Goal: Find specific page/section: Find specific page/section

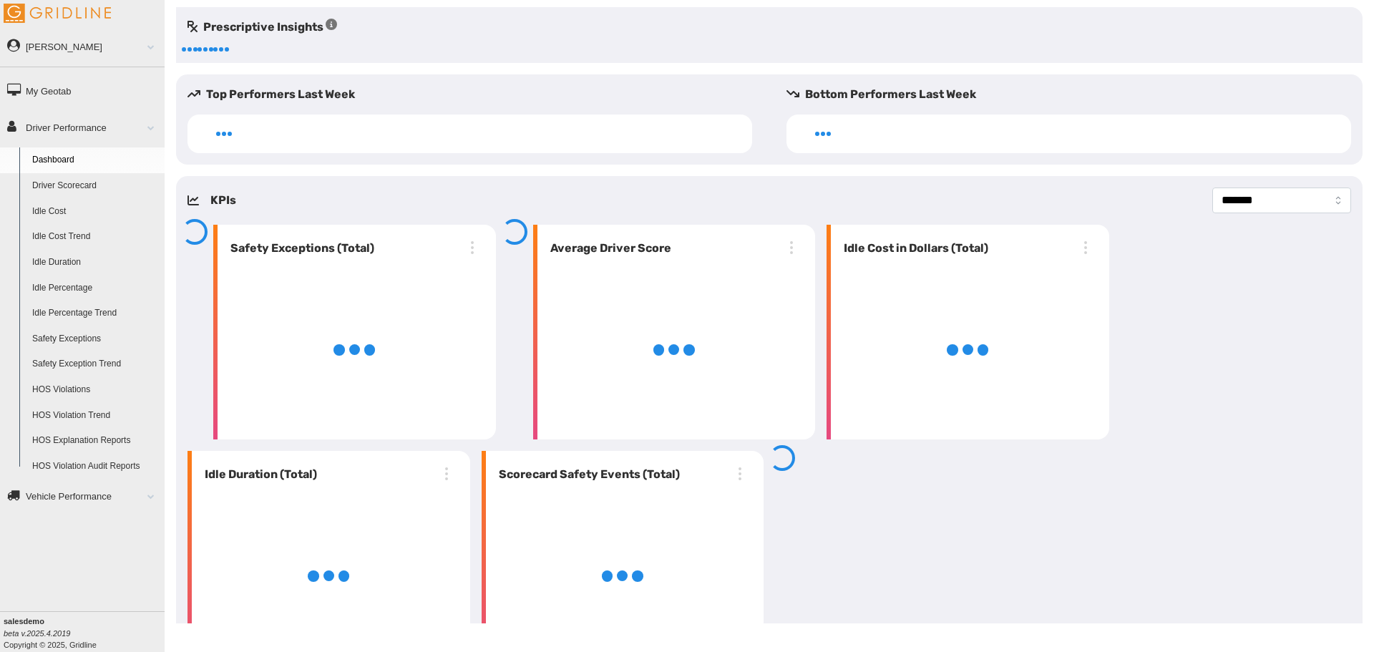
select select "**********"
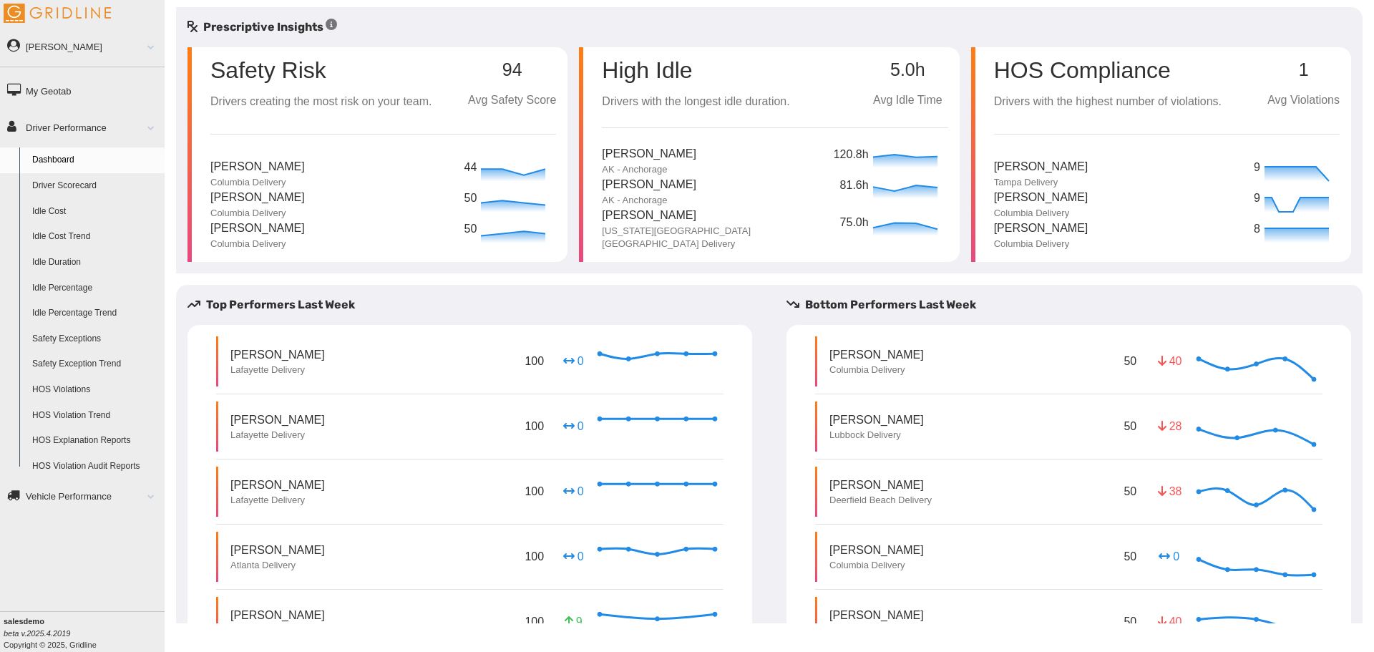
click at [85, 182] on link "Driver Scorecard" at bounding box center [95, 186] width 139 height 26
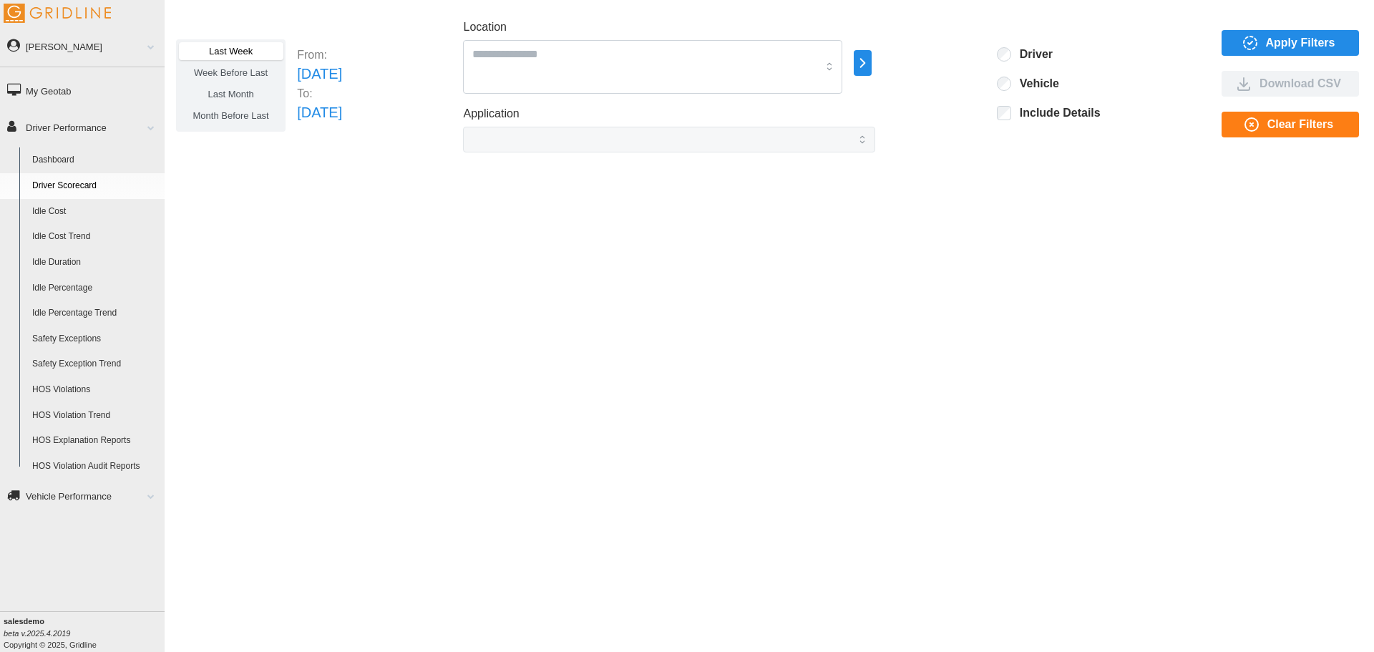
click at [1238, 51] on span "Apply Filters" at bounding box center [1288, 43] width 115 height 24
